Goal: Task Accomplishment & Management: Manage account settings

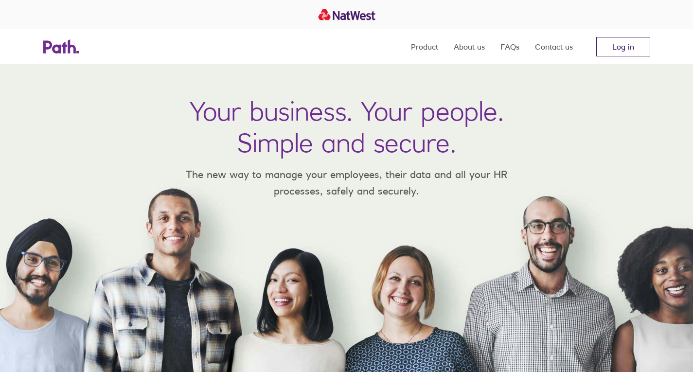
click at [621, 42] on link "Log in" at bounding box center [623, 46] width 54 height 19
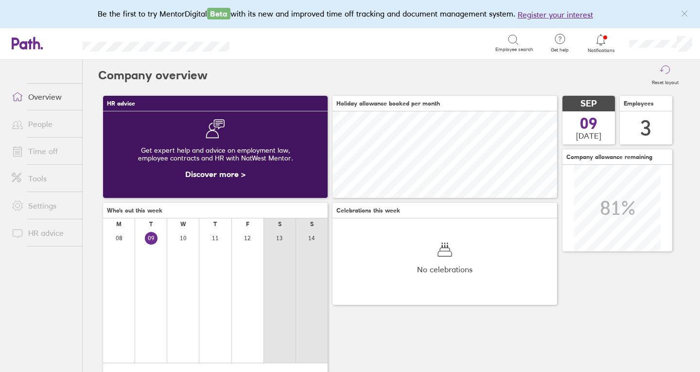
scroll to position [87, 225]
click at [49, 122] on link "People" at bounding box center [43, 123] width 78 height 19
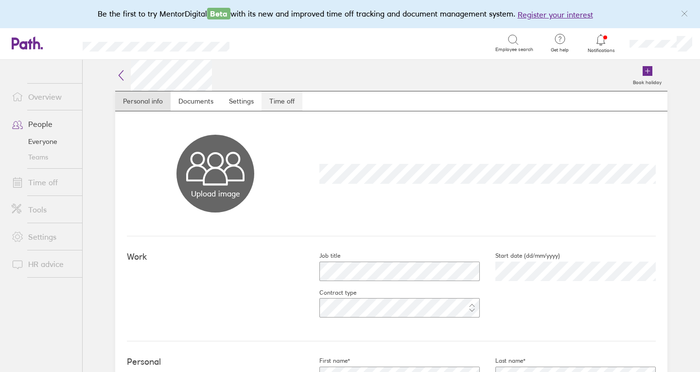
click at [277, 106] on link "Time off" at bounding box center [282, 100] width 41 height 19
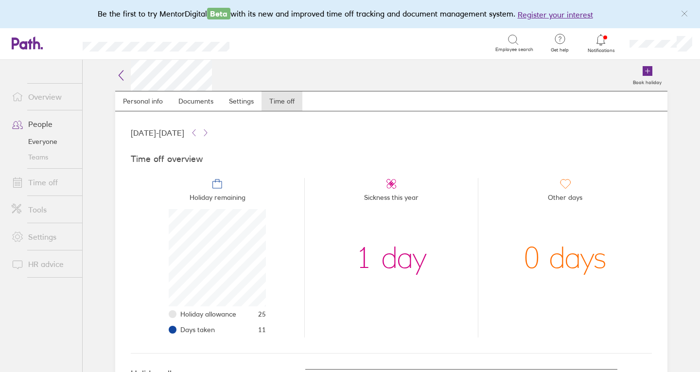
scroll to position [149, 0]
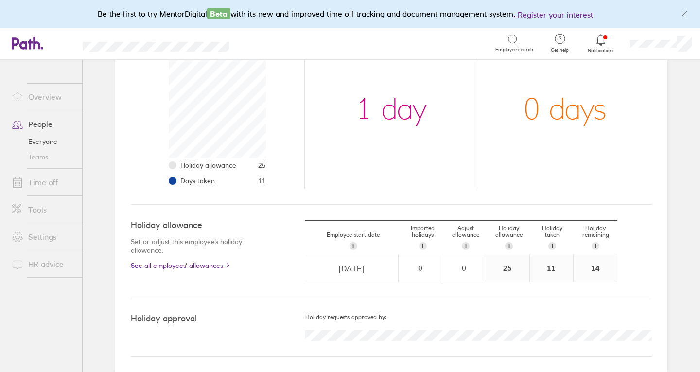
click at [37, 180] on link "Time off" at bounding box center [43, 182] width 78 height 19
